Goal: Find specific page/section: Find specific page/section

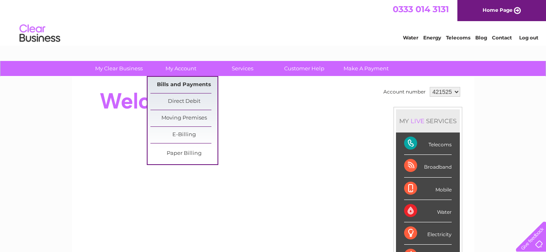
click at [173, 85] on link "Bills and Payments" at bounding box center [183, 85] width 67 height 16
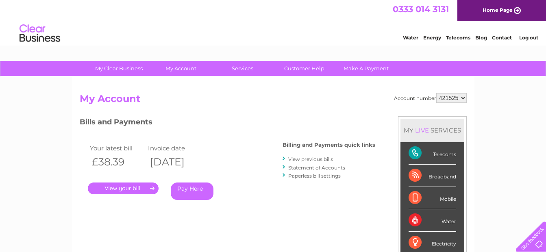
drag, startPoint x: 240, startPoint y: 99, endPoint x: 142, endPoint y: 186, distance: 131.0
click at [142, 186] on link "." at bounding box center [123, 188] width 71 height 12
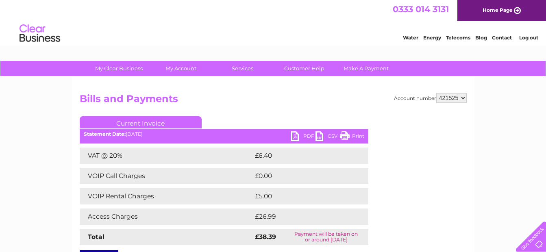
click at [524, 37] on link "Log out" at bounding box center [528, 38] width 19 height 6
